Goal: Contribute content: Contribute content

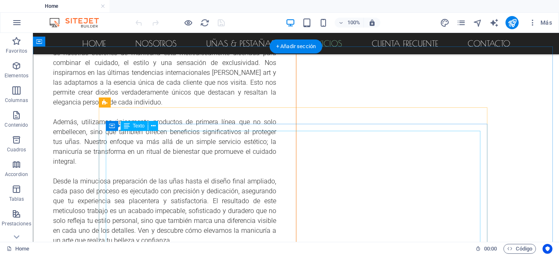
scroll to position [1679, 0]
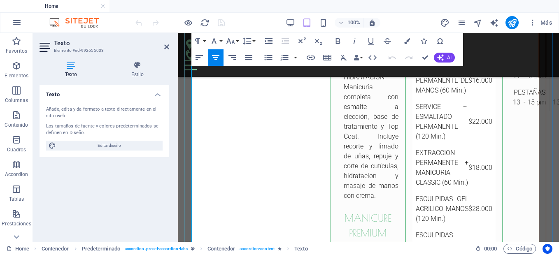
scroll to position [2561, 0]
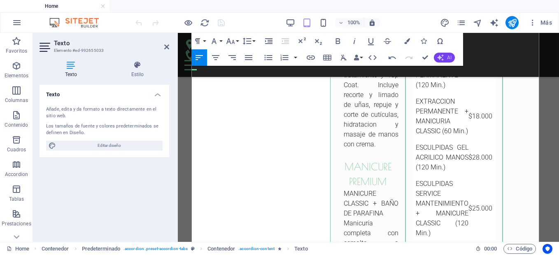
click at [450, 56] on span "AI" at bounding box center [449, 57] width 5 height 5
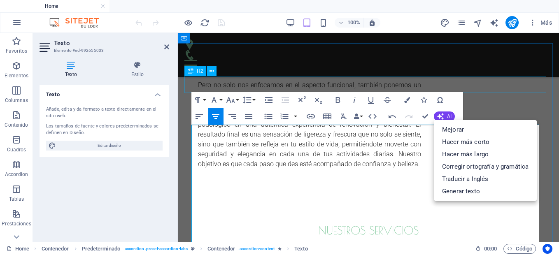
scroll to position [2286, 0]
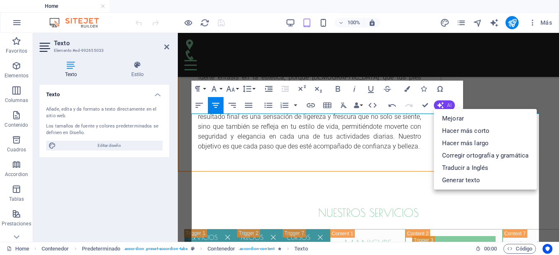
click at [445, 106] on button "AI" at bounding box center [444, 105] width 21 height 10
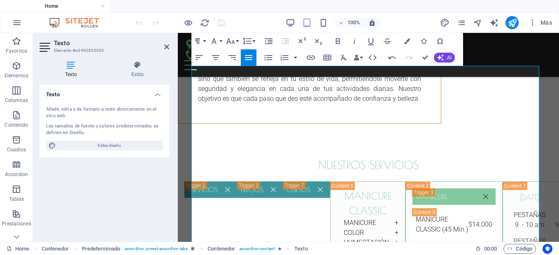
scroll to position [2313, 0]
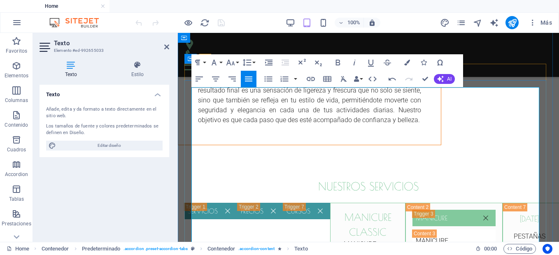
click at [399, 210] on h3 "manicure classic" at bounding box center [367, 225] width 61 height 30
click at [354, 210] on h3 "​bellezade manos" at bounding box center [367, 225] width 61 height 30
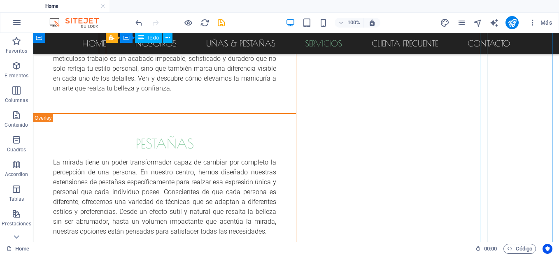
scroll to position [1779, 0]
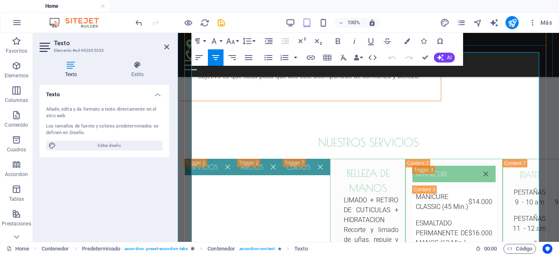
scroll to position [2348, 0]
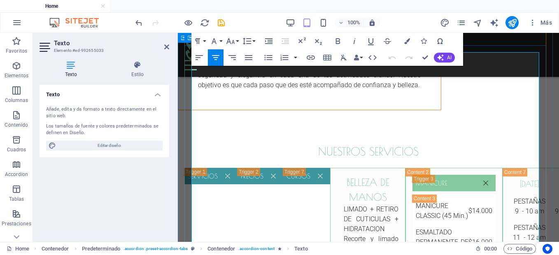
drag, startPoint x: 401, startPoint y: 105, endPoint x: 333, endPoint y: 108, distance: 68.0
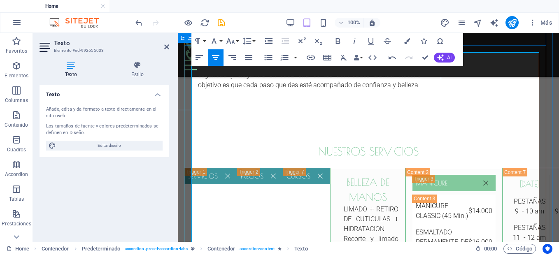
copy h3 "spa de manos"
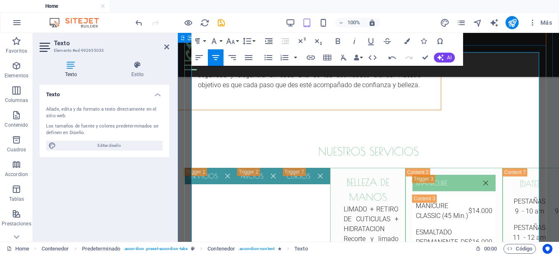
drag, startPoint x: 532, startPoint y: 127, endPoint x: 198, endPoint y: 115, distance: 333.7
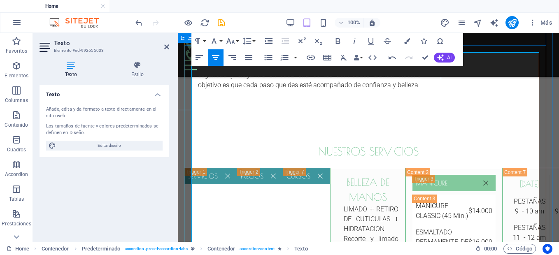
copy div "LIMADO + RETIRO DE CUTICULAS + SPA DE MANOS + HIDRATACION Recorte y limado de u…"
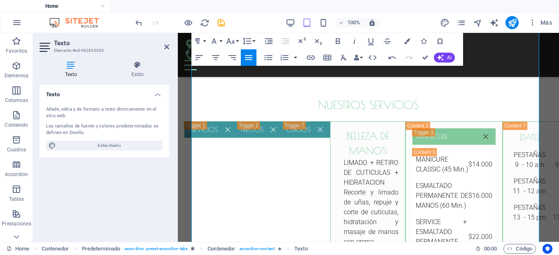
scroll to position [2373, 0]
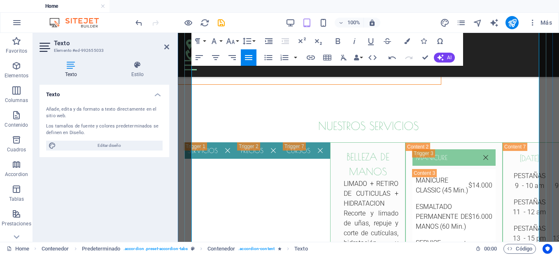
drag, startPoint x: 534, startPoint y: 145, endPoint x: 333, endPoint y: 117, distance: 202.4
drag, startPoint x: 330, startPoint y: 121, endPoint x: 541, endPoint y: 149, distance: 212.6
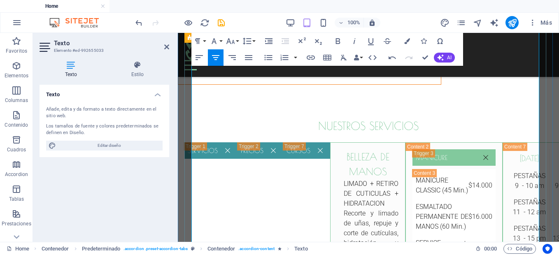
copy div "spa de manos LIMADO + RETIRO DE CUTICULAS + SPA DE MANOS + HIDRATACION Recorte …"
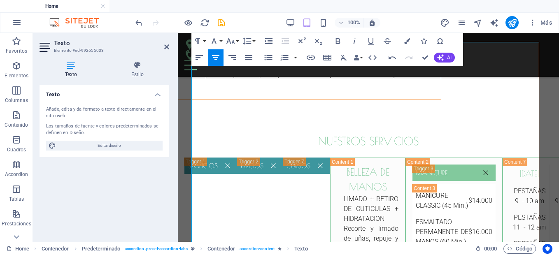
scroll to position [2347, 0]
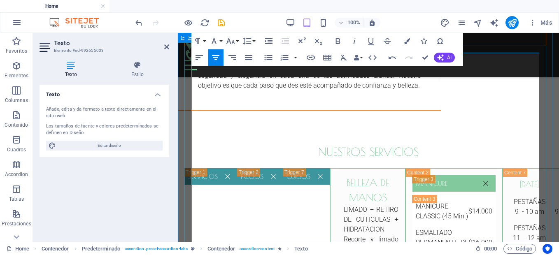
drag, startPoint x: 388, startPoint y: 161, endPoint x: 350, endPoint y: 159, distance: 38.7
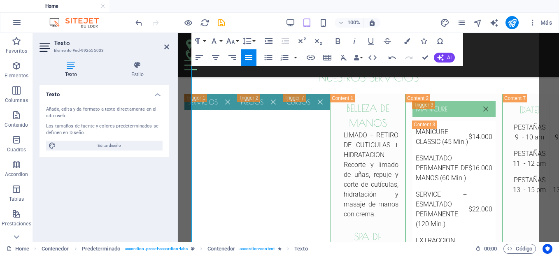
scroll to position [2411, 0]
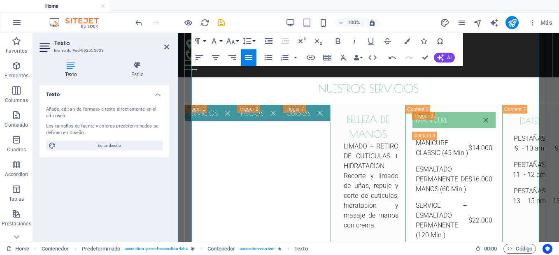
drag, startPoint x: 256, startPoint y: 119, endPoint x: 199, endPoint y: 112, distance: 57.7
copy ul "Recorte y limado de uñas, repuje y corte de cutículas, masaje con crema exfolia…"
drag, startPoint x: 198, startPoint y: 170, endPoint x: 534, endPoint y: 175, distance: 335.6
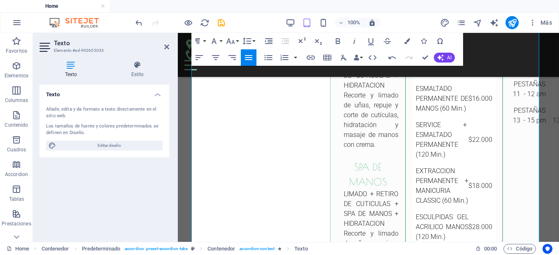
scroll to position [2513, 0]
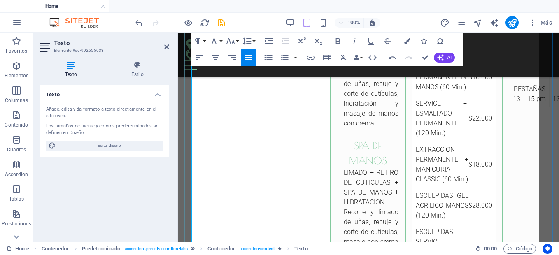
drag, startPoint x: 276, startPoint y: 115, endPoint x: 287, endPoint y: 117, distance: 11.2
drag, startPoint x: 382, startPoint y: 112, endPoint x: 276, endPoint y: 115, distance: 106.3
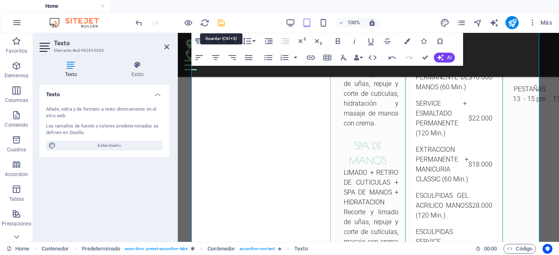
click at [225, 22] on icon "save" at bounding box center [221, 22] width 9 height 9
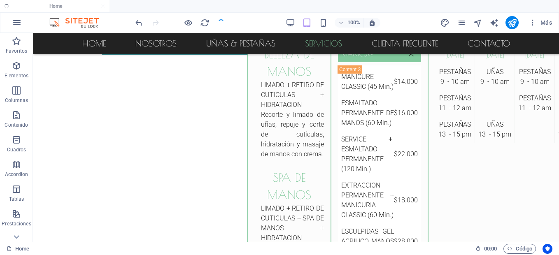
checkbox input "false"
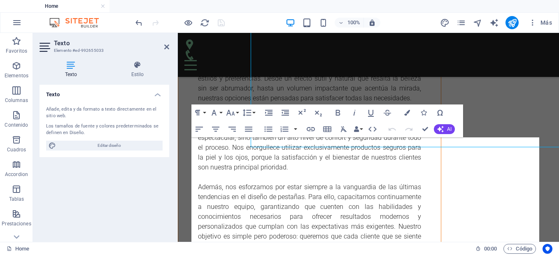
scroll to position [2262, 0]
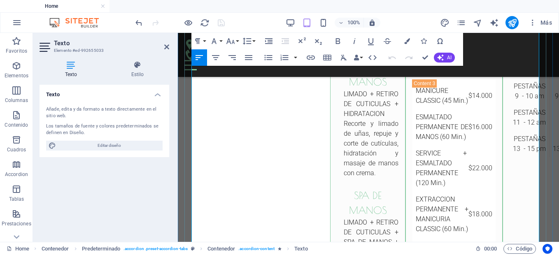
scroll to position [2473, 0]
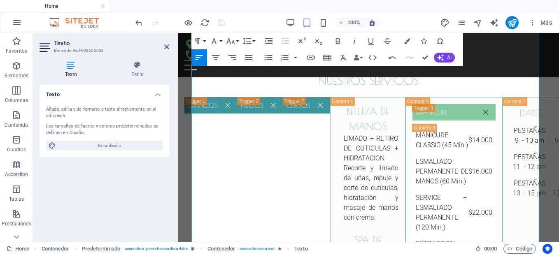
scroll to position [2433, 0]
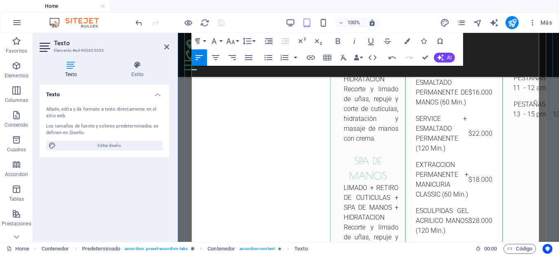
scroll to position [2507, 0]
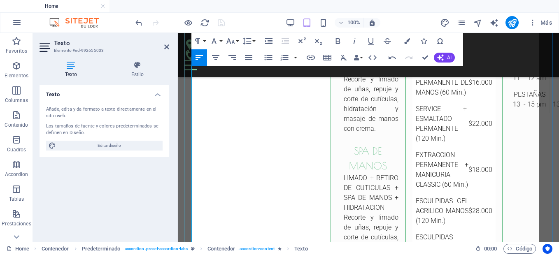
drag, startPoint x: 282, startPoint y: 159, endPoint x: 319, endPoint y: 198, distance: 54.2
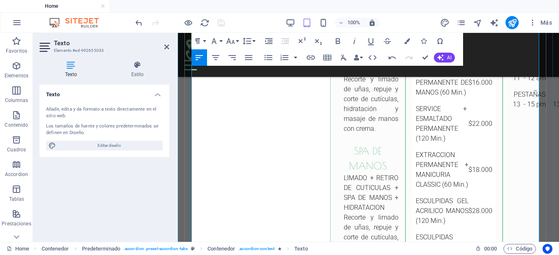
drag, startPoint x: 313, startPoint y: 120, endPoint x: 198, endPoint y: 120, distance: 114.5
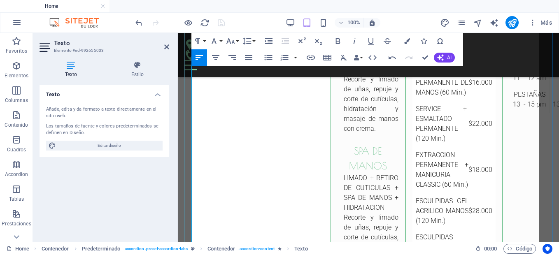
copy ul "MANICURE + ESMALTADO GEL POLISH"
drag, startPoint x: 355, startPoint y: 182, endPoint x: 187, endPoint y: 181, distance: 168.4
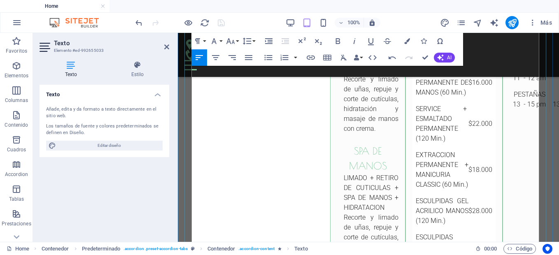
drag, startPoint x: 473, startPoint y: 140, endPoint x: 492, endPoint y: 129, distance: 22.1
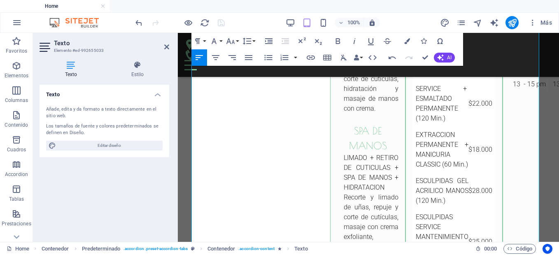
scroll to position [2538, 0]
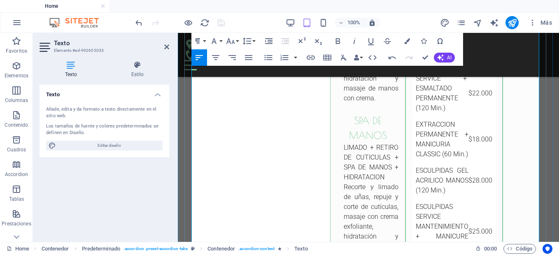
drag, startPoint x: 410, startPoint y: 154, endPoint x: 436, endPoint y: 145, distance: 27.6
drag, startPoint x: 396, startPoint y: 177, endPoint x: 347, endPoint y: 182, distance: 49.2
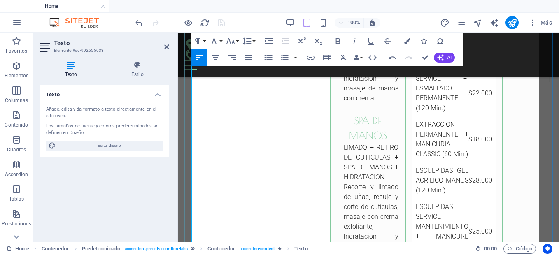
drag, startPoint x: 369, startPoint y: 132, endPoint x: 200, endPoint y: 134, distance: 168.8
copy p "MANICURE + FUNDA DE GEL + ESMALTADO GEL POLISH"
drag, startPoint x: 303, startPoint y: 189, endPoint x: 197, endPoint y: 186, distance: 105.8
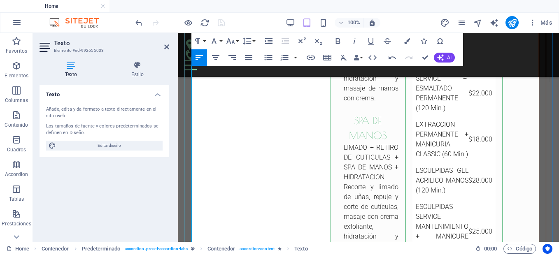
drag, startPoint x: 199, startPoint y: 142, endPoint x: 235, endPoint y: 159, distance: 39.4
drag, startPoint x: 341, startPoint y: 153, endPoint x: 195, endPoint y: 137, distance: 147.5
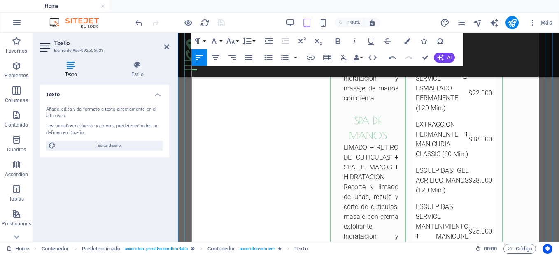
copy ul "MANICURE + FUNDA DE GEL + ESMALTADO GEL POLISH Manicura completa, aplicación [P…"
drag, startPoint x: 280, startPoint y: 187, endPoint x: 239, endPoint y: 191, distance: 41.4
